Goal: Task Accomplishment & Management: Complete application form

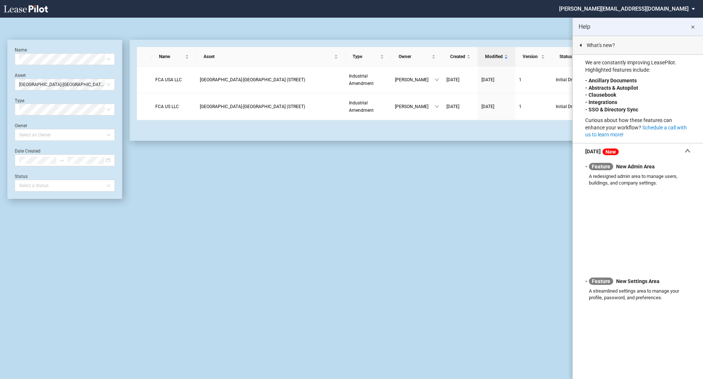
click at [356, 237] on div "STAG Industrial Blank Amendment STAG Multi Tenant Lease Blank STAG Single Tenan…" at bounding box center [351, 199] width 703 height 362
click at [94, 85] on span "Streetsboro-OH (STREET)" at bounding box center [64, 84] width 91 height 11
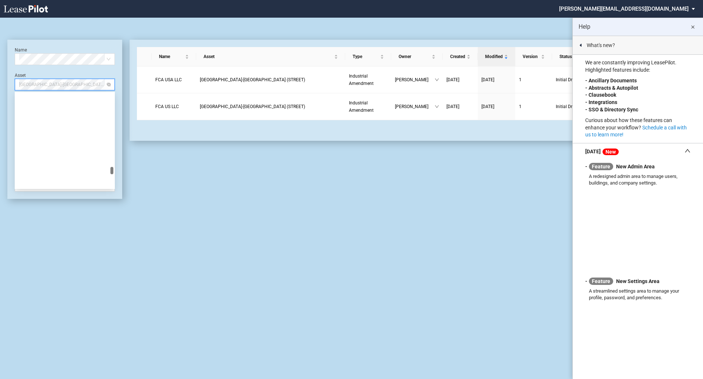
scroll to position [2389, 0]
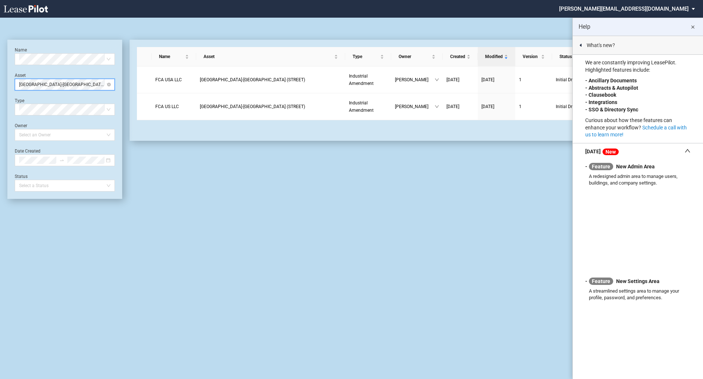
click at [114, 85] on div "Streetsboro-OH (STREET)" at bounding box center [65, 85] width 100 height 12
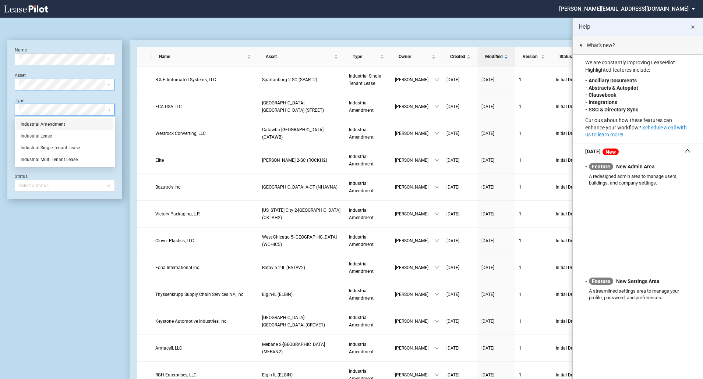
click at [694, 31] on md-icon "close" at bounding box center [692, 27] width 9 height 9
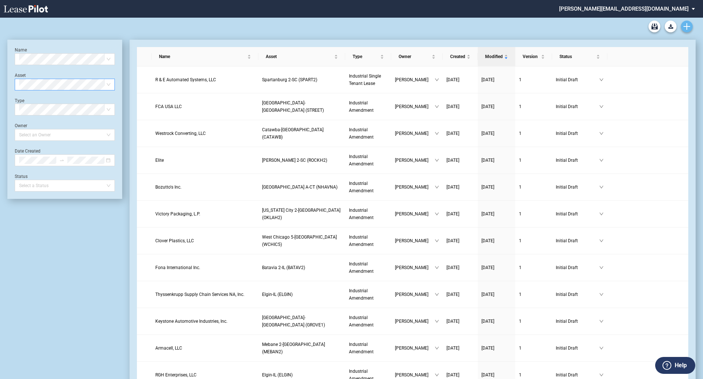
click at [689, 27] on icon "Create new document" at bounding box center [686, 26] width 7 height 7
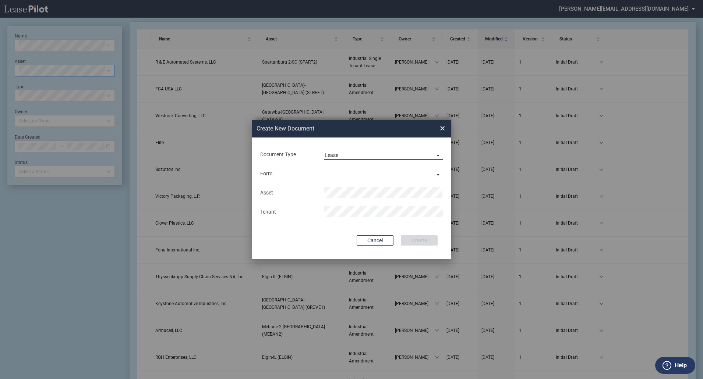
click at [395, 153] on span "Lease" at bounding box center [377, 155] width 106 height 7
click at [387, 142] on md-option "Amendment" at bounding box center [384, 138] width 131 height 18
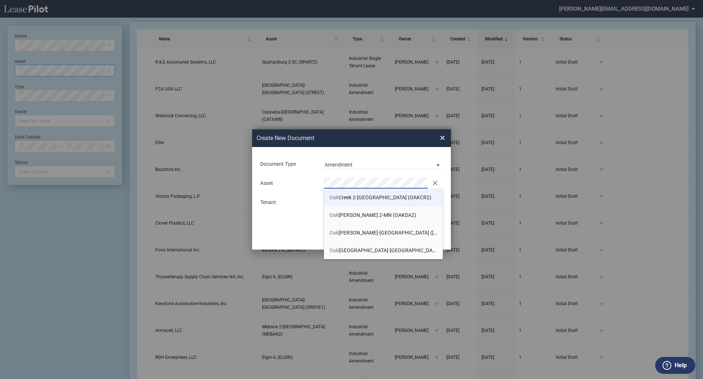
click at [388, 194] on li "Oak Creek 2-WI (OAKCR2)" at bounding box center [383, 198] width 119 height 18
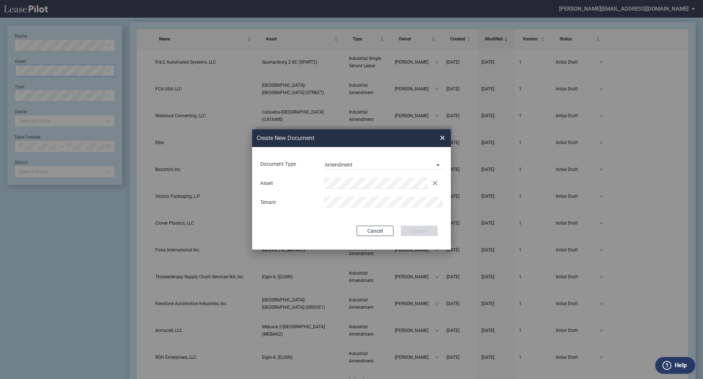
click at [400, 196] on md-input-container "Tenant" at bounding box center [351, 202] width 184 height 13
click at [337, 218] on div "Document Type Amendment Deal Type Industrial Deal Type Industrial Form Industri…" at bounding box center [351, 198] width 199 height 103
click at [411, 228] on button "Create" at bounding box center [419, 231] width 37 height 10
